Goal: Transaction & Acquisition: Purchase product/service

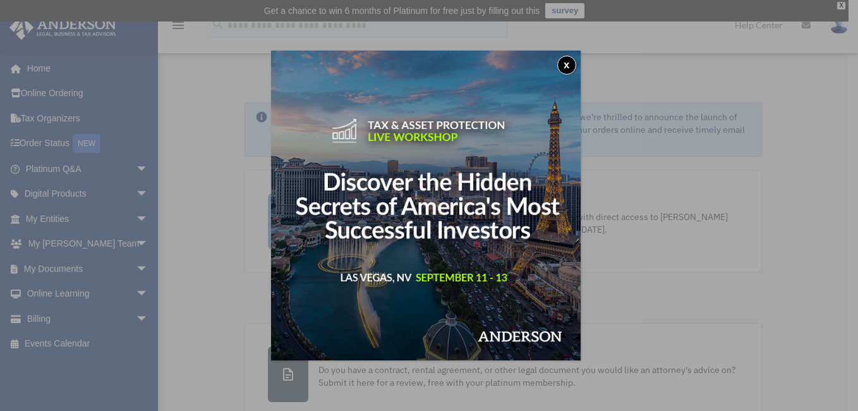
click at [575, 58] on button "x" at bounding box center [566, 65] width 19 height 19
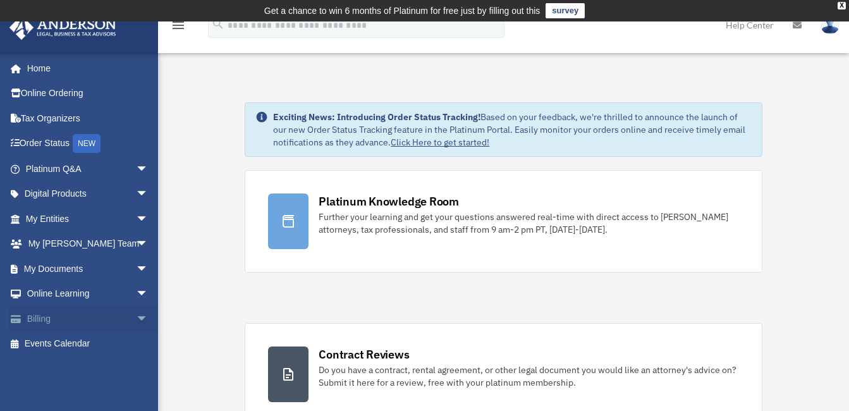
click at [48, 313] on link "Billing arrow_drop_down" at bounding box center [88, 318] width 159 height 25
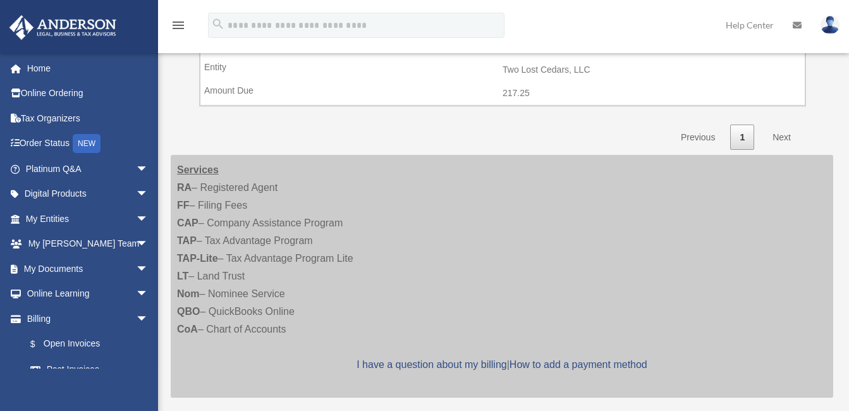
scroll to position [934, 0]
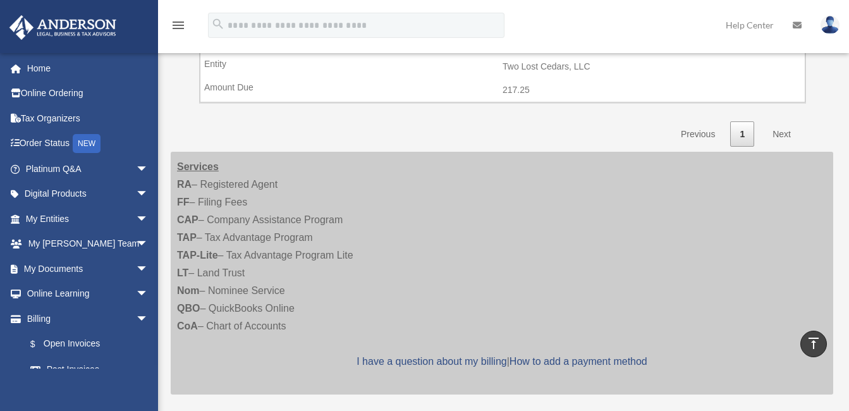
click at [783, 137] on link "Next" at bounding box center [781, 134] width 37 height 26
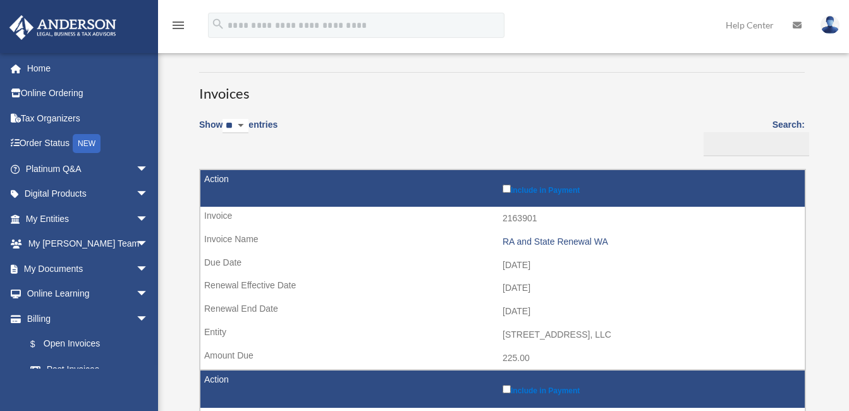
scroll to position [72, 0]
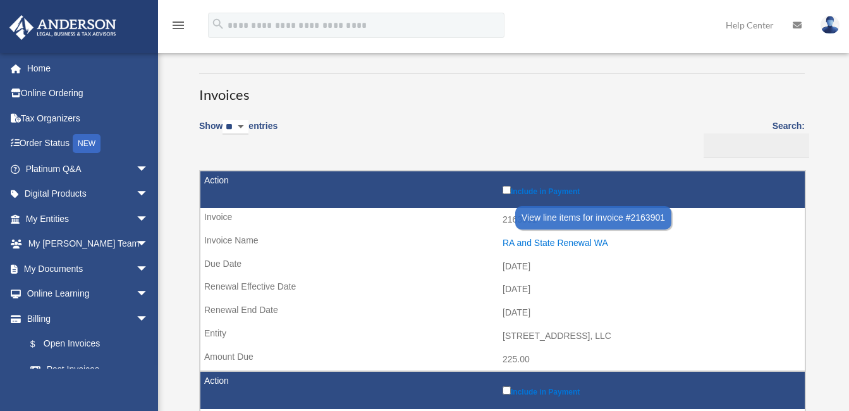
click at [581, 239] on div "RA and State Renewal WA" at bounding box center [650, 243] width 296 height 11
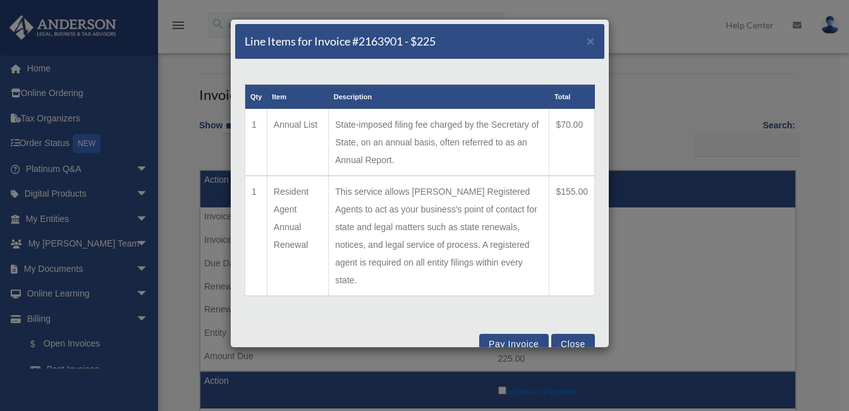
click at [510, 334] on button "Pay Invoice" at bounding box center [514, 341] width 70 height 15
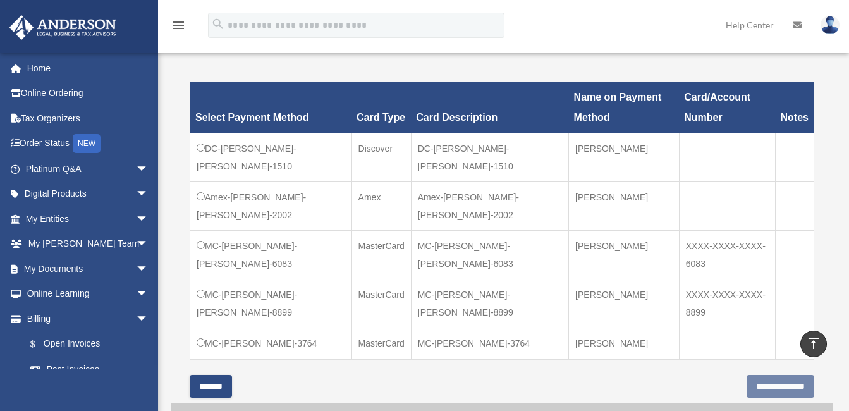
scroll to position [392, 0]
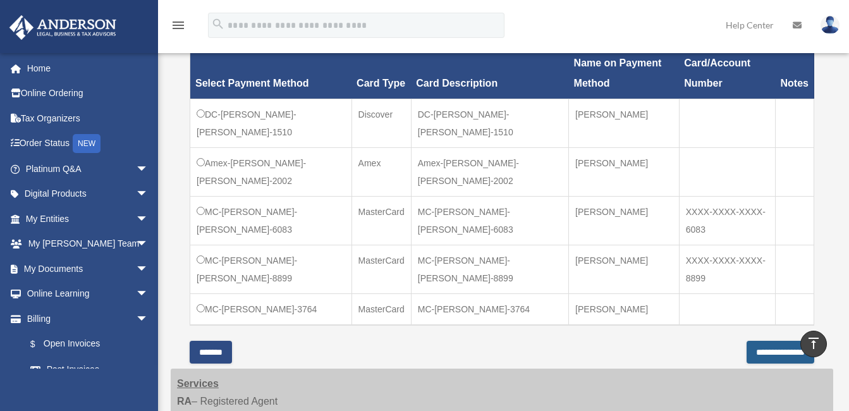
click at [760, 341] on input "**********" at bounding box center [780, 352] width 68 height 23
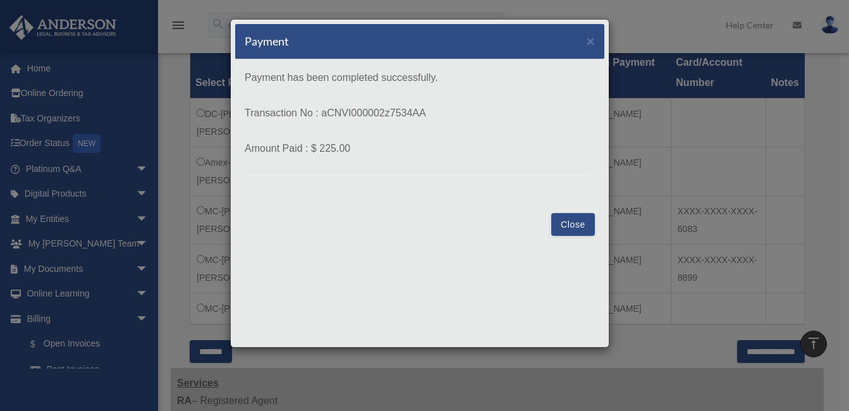
click at [585, 224] on button "Close" at bounding box center [573, 224] width 44 height 23
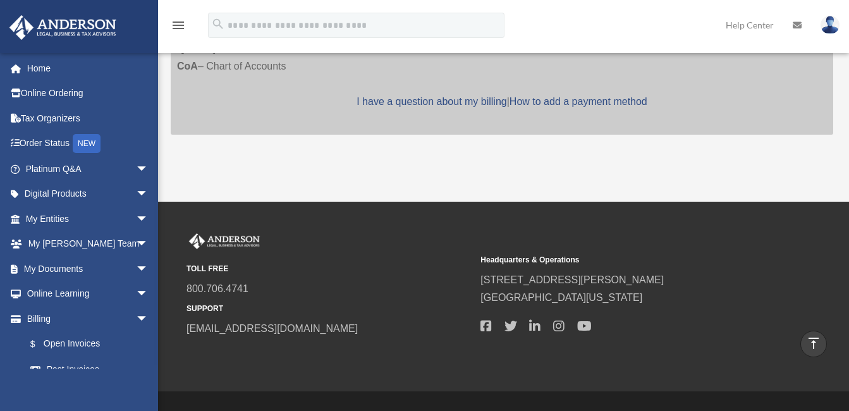
scroll to position [1020, 0]
